Goal: Task Accomplishment & Management: Use online tool/utility

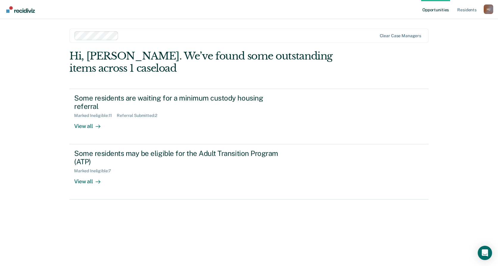
click at [181, 118] on div "Loading data..." at bounding box center [248, 149] width 359 height 199
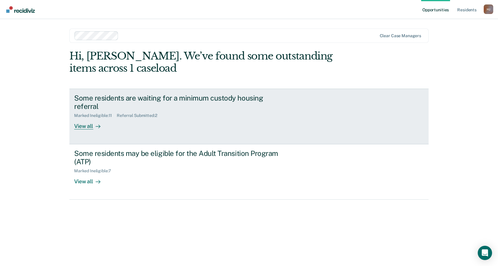
click at [181, 118] on div "Some residents are waiting for a minimum custody housing referral Marked Inelig…" at bounding box center [185, 112] width 223 height 36
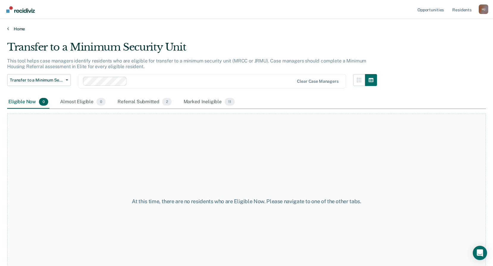
click at [10, 27] on link "Home" at bounding box center [246, 28] width 479 height 5
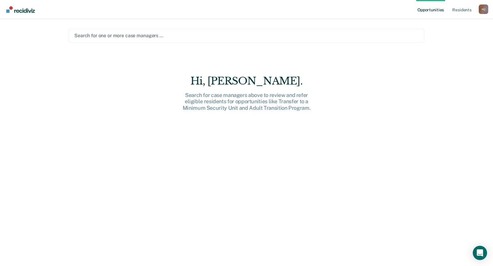
click at [165, 38] on div at bounding box center [246, 35] width 344 height 7
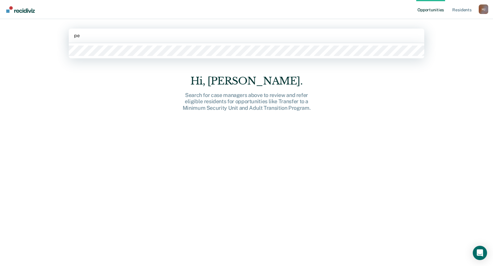
type input "per"
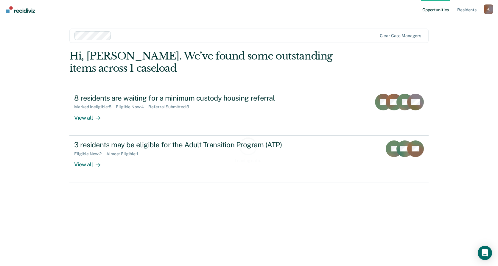
click at [195, 107] on div "Loading data..." at bounding box center [248, 149] width 359 height 199
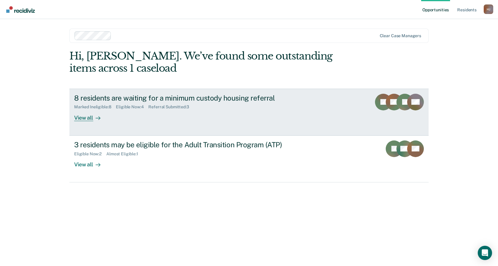
click at [185, 109] on div "Referral Submitted : 3" at bounding box center [170, 106] width 45 height 5
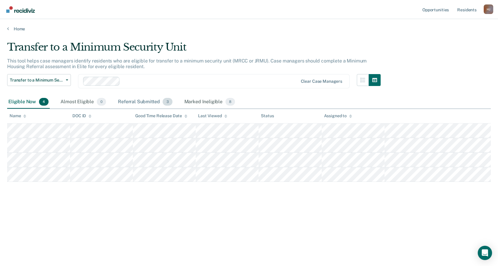
click at [167, 101] on span "3" at bounding box center [167, 102] width 10 height 8
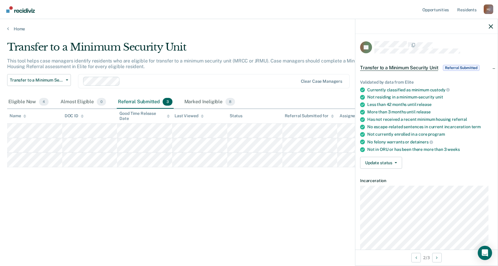
click at [488, 26] on div at bounding box center [426, 26] width 142 height 15
click at [490, 26] on icon "button" at bounding box center [490, 26] width 4 height 4
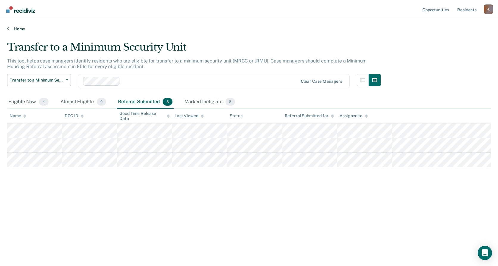
click at [10, 28] on link "Home" at bounding box center [248, 28] width 483 height 5
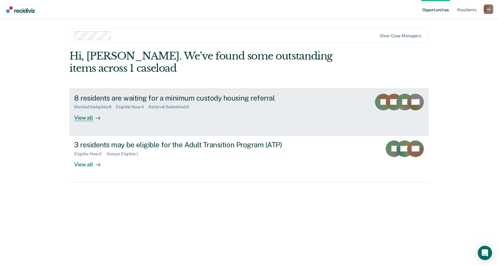
click at [178, 133] on link "8 residents are waiting for a minimum custody housing referral Marked Ineligibl…" at bounding box center [248, 112] width 359 height 47
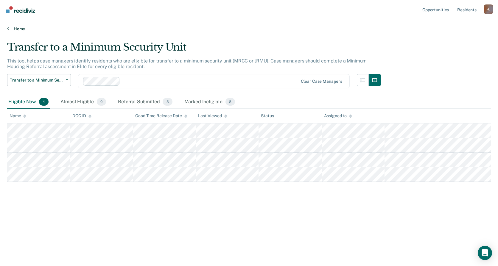
click at [17, 31] on link "Home" at bounding box center [248, 28] width 483 height 5
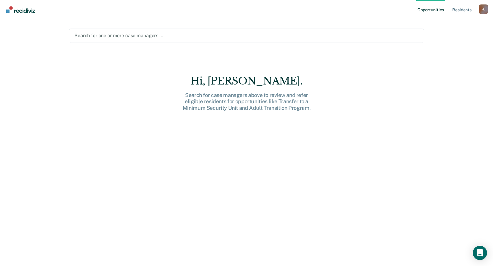
click at [119, 38] on div at bounding box center [246, 35] width 344 height 7
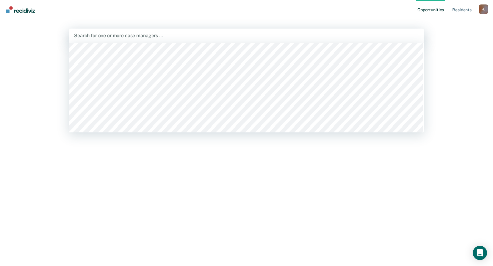
scroll to position [208, 0]
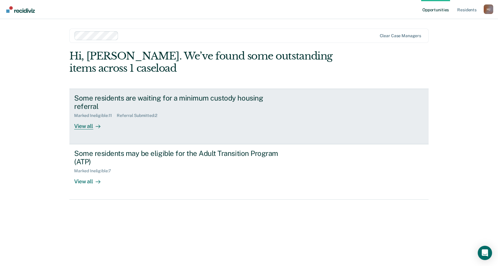
click at [150, 129] on div "Some residents are waiting for a minimum custody housing referral Marked Inelig…" at bounding box center [185, 112] width 223 height 36
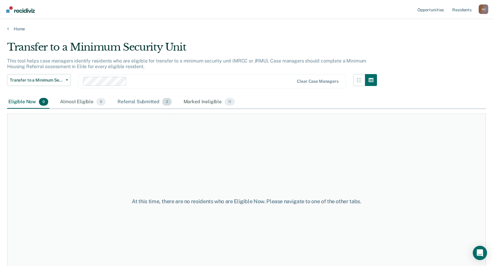
click at [140, 104] on div "Referral Submitted 2" at bounding box center [144, 102] width 56 height 13
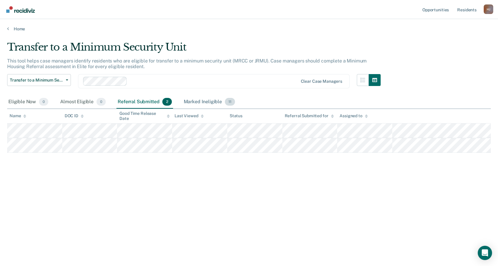
click at [207, 104] on div "Marked Ineligible 11" at bounding box center [209, 102] width 54 height 13
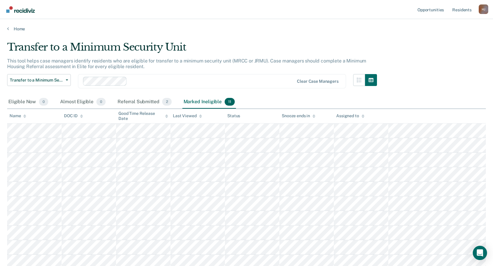
scroll to position [30, 0]
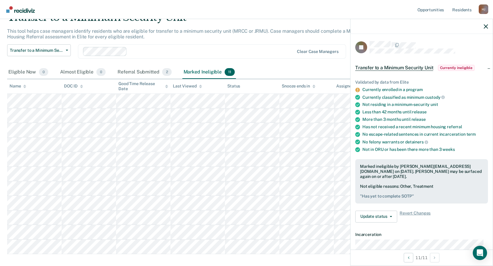
click at [270, 65] on div "Transfer to a Minimum Security Unit Transfer to a Minimum Security Unit Adult T…" at bounding box center [192, 54] width 370 height 21
click at [487, 28] on icon "button" at bounding box center [486, 26] width 4 height 4
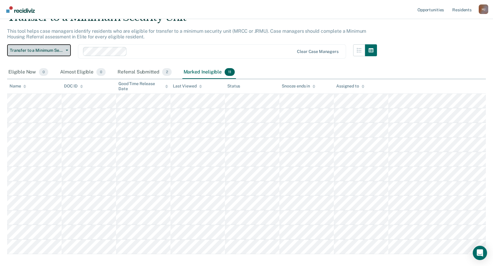
click at [35, 47] on button "Transfer to a Minimum Security Unit" at bounding box center [39, 50] width 64 height 12
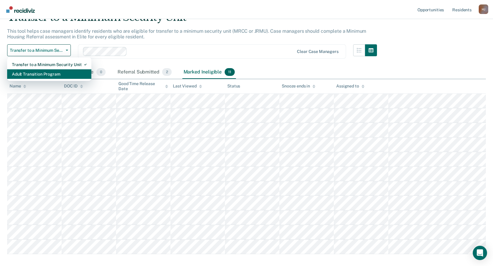
click at [40, 74] on div "Adult Transition Program" at bounding box center [49, 74] width 75 height 10
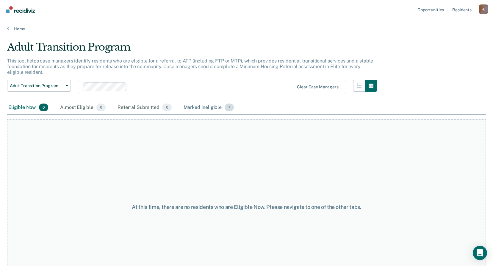
click at [211, 107] on div "Marked Ineligible 7" at bounding box center [208, 107] width 53 height 13
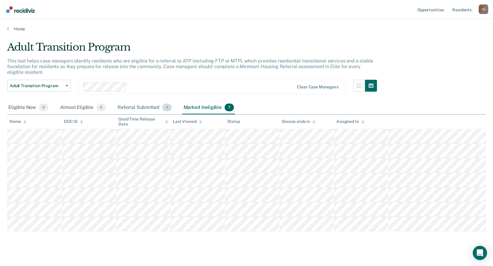
click at [142, 104] on div "Referral Submitted 0" at bounding box center [144, 107] width 56 height 13
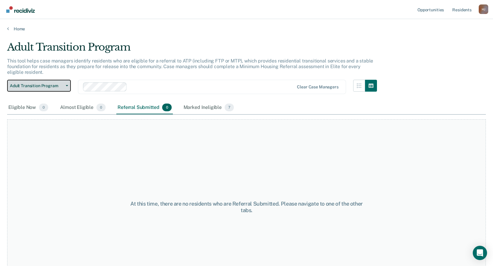
click at [43, 89] on button "Adult Transition Program" at bounding box center [39, 86] width 64 height 12
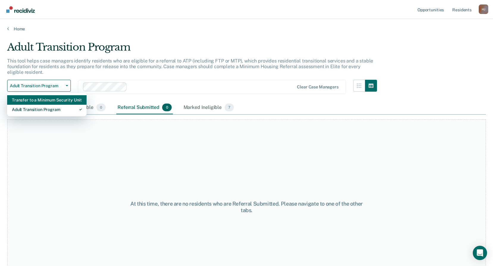
click at [43, 102] on div "Transfer to a Minimum Security Unit" at bounding box center [47, 100] width 70 height 10
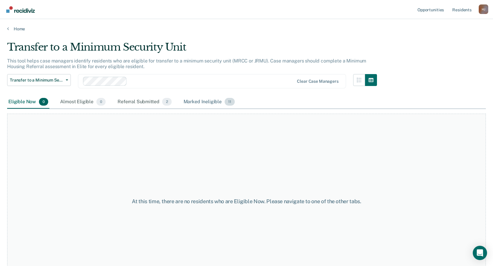
click at [214, 100] on div "Marked Ineligible 11" at bounding box center [209, 102] width 54 height 13
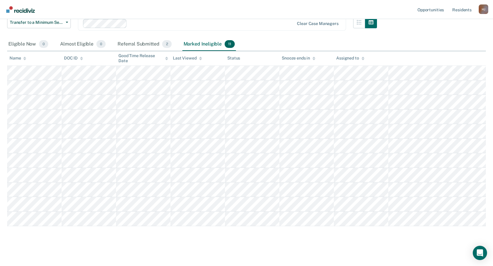
scroll to position [61, 0]
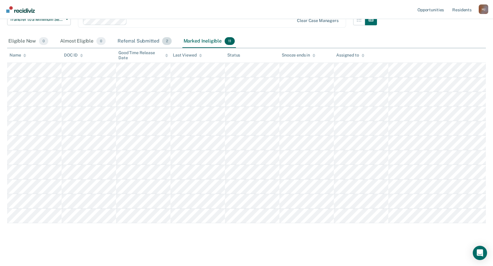
click at [149, 40] on div "Referral Submitted 2" at bounding box center [144, 41] width 56 height 13
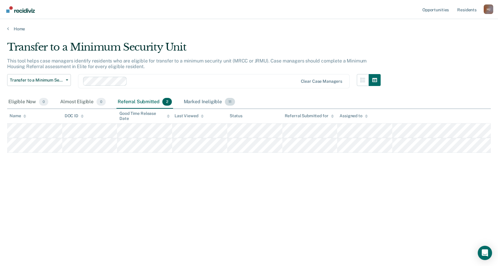
click at [219, 99] on div "Marked Ineligible 11" at bounding box center [209, 102] width 54 height 13
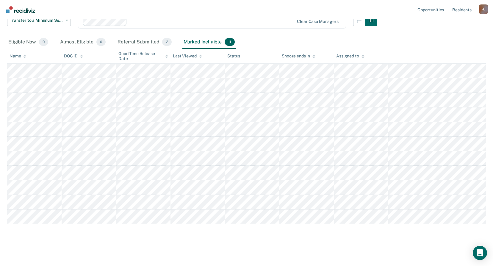
scroll to position [61, 0]
click at [152, 40] on div "Referral Submitted 2" at bounding box center [144, 41] width 56 height 13
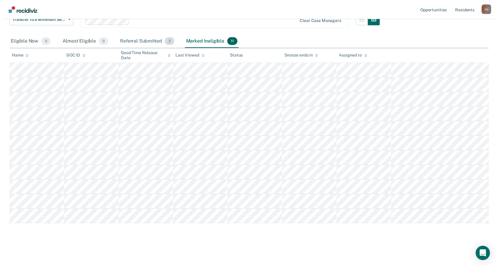
scroll to position [0, 0]
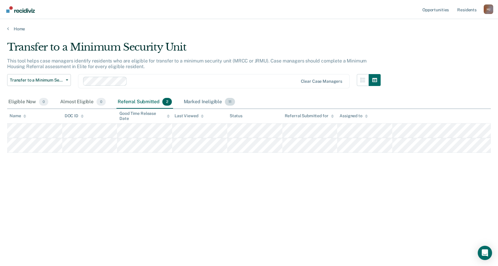
click at [194, 104] on div "Marked Ineligible 11" at bounding box center [209, 102] width 54 height 13
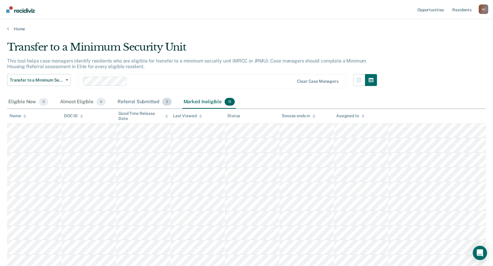
click at [156, 103] on div "Referral Submitted 2" at bounding box center [144, 102] width 56 height 13
